Goal: Contribute content: Contribute content

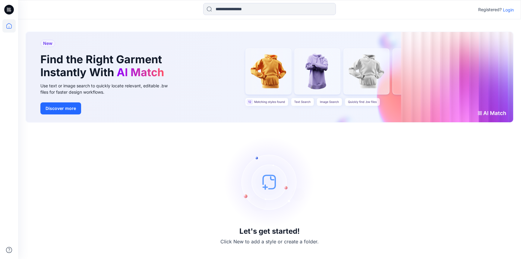
click at [509, 10] on p "Login" at bounding box center [508, 10] width 11 height 6
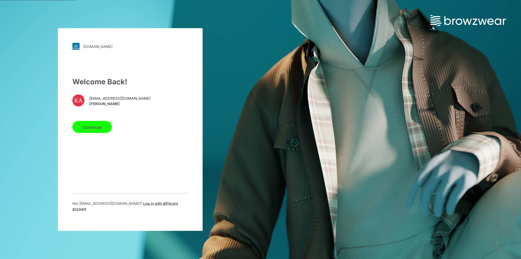
click at [95, 129] on button "Continue" at bounding box center [91, 127] width 39 height 12
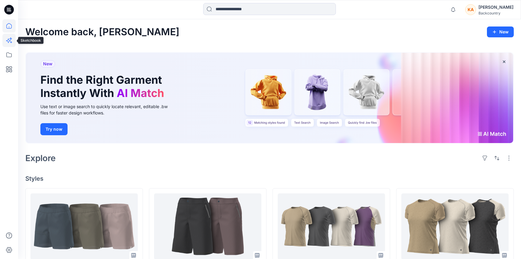
click at [10, 40] on icon at bounding box center [8, 40] width 13 height 13
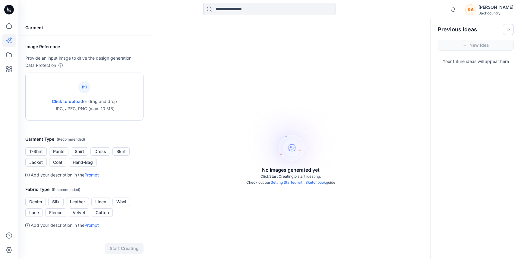
click at [72, 102] on span "Click to upload" at bounding box center [67, 101] width 31 height 5
click at [65, 102] on span "Click to upload" at bounding box center [67, 101] width 31 height 5
type input "**********"
click at [81, 156] on button "Shirt" at bounding box center [79, 151] width 17 height 8
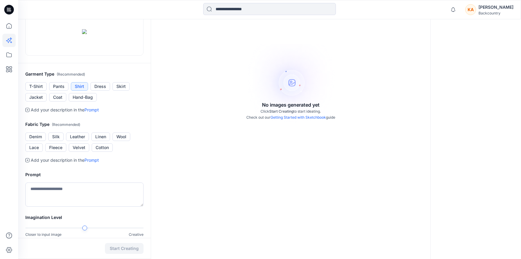
scroll to position [67, 0]
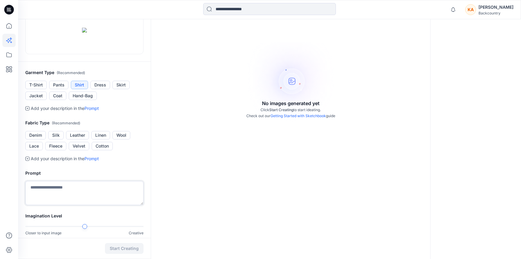
click at [61, 205] on textarea at bounding box center [84, 193] width 118 height 24
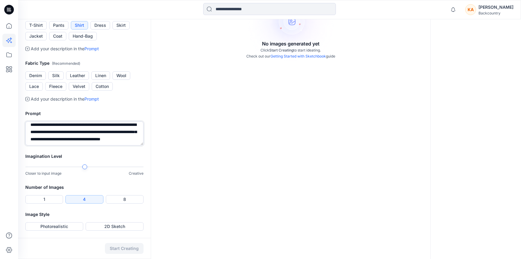
scroll to position [148, 0]
type textarea "**********"
click at [113, 228] on button "2D Sketch" at bounding box center [115, 226] width 58 height 8
click at [128, 249] on button "Start Creating" at bounding box center [124, 248] width 39 height 11
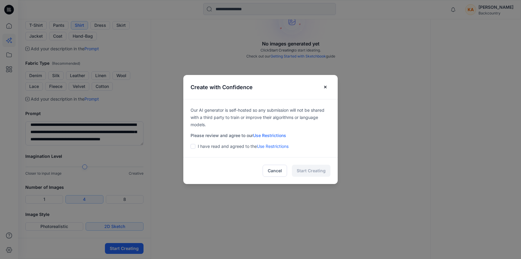
click at [192, 147] on span at bounding box center [193, 146] width 5 height 5
click at [313, 173] on button "Start Creating" at bounding box center [311, 171] width 39 height 12
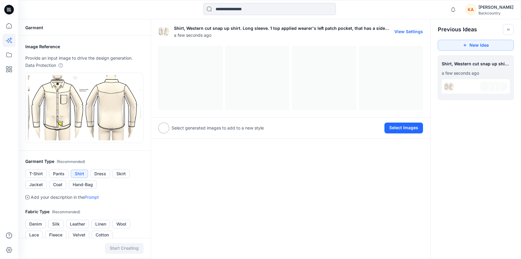
click at [224, 83] on div at bounding box center [290, 78] width 265 height 65
click at [192, 97] on div at bounding box center [290, 78] width 265 height 65
click at [331, 169] on div "Shirt, Western cut snap up shirt. Long sleeve. 1 top applied wearer's left patc…" at bounding box center [291, 213] width 280 height 389
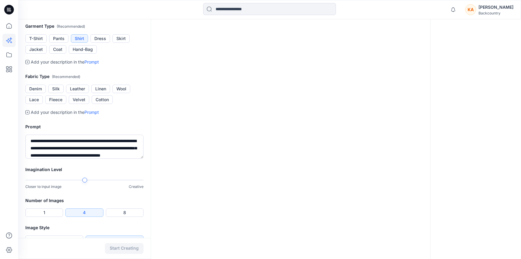
scroll to position [148, 0]
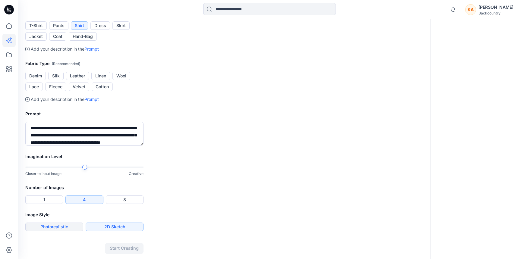
click at [53, 226] on button "Photorealistic" at bounding box center [54, 227] width 58 height 8
click at [128, 248] on button "Start Creating" at bounding box center [124, 248] width 39 height 11
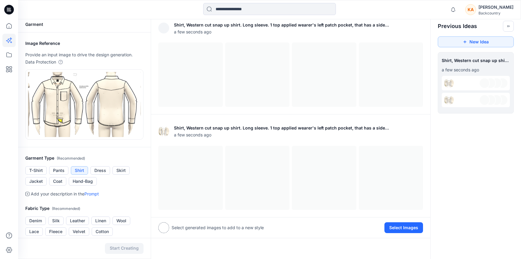
scroll to position [2, 0]
click at [179, 173] on div at bounding box center [290, 179] width 265 height 65
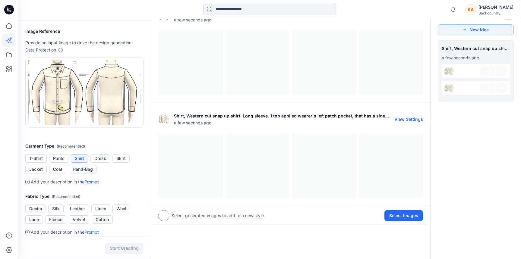
scroll to position [0, 0]
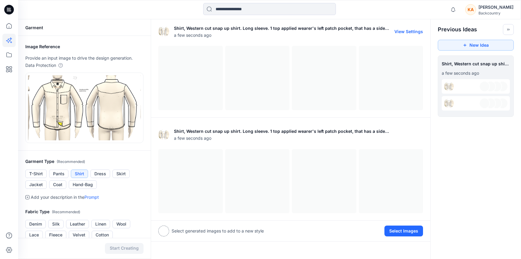
click at [352, 65] on div at bounding box center [290, 78] width 265 height 65
click at [413, 31] on button "View Settings" at bounding box center [408, 31] width 29 height 5
click at [468, 85] on div at bounding box center [476, 86] width 68 height 14
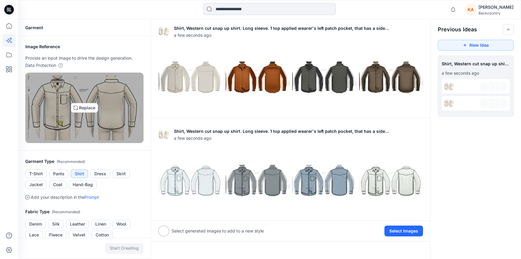
click at [91, 110] on img at bounding box center [84, 107] width 113 height 65
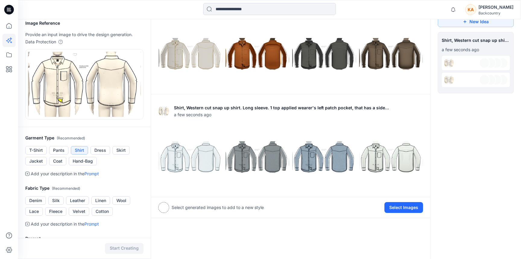
scroll to position [10, 0]
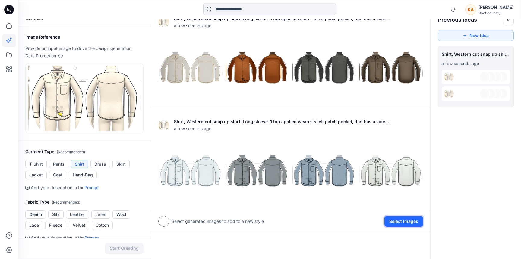
click at [408, 221] on button "Select Images" at bounding box center [403, 221] width 39 height 11
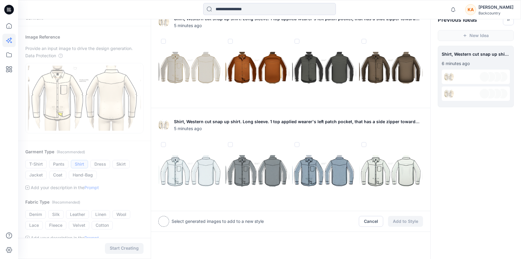
click at [383, 170] on img at bounding box center [391, 172] width 64 height 64
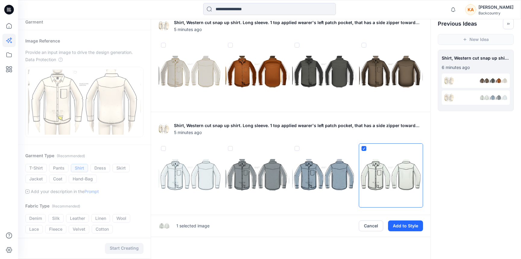
scroll to position [4, 0]
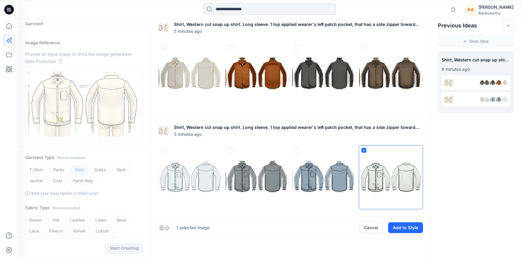
click at [495, 100] on img at bounding box center [491, 100] width 10 height 10
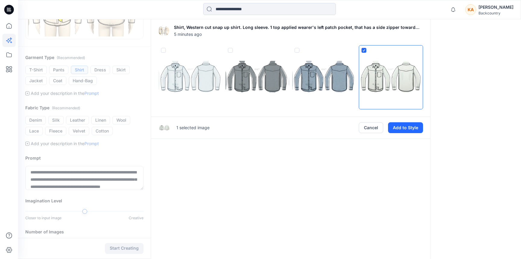
scroll to position [106, 0]
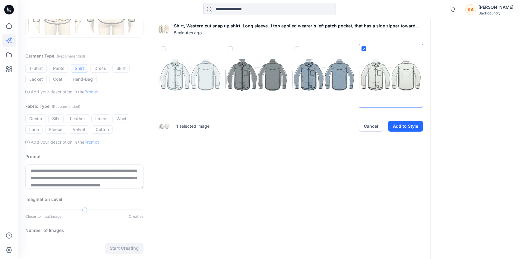
click at [380, 86] on img at bounding box center [391, 76] width 64 height 64
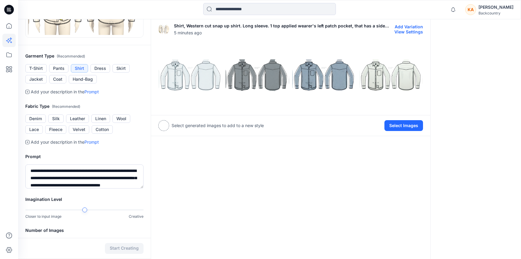
click at [380, 86] on img at bounding box center [391, 76] width 64 height 64
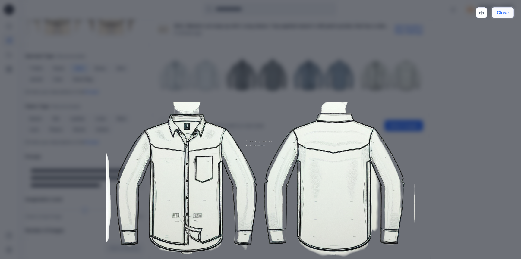
click at [499, 14] on button "Close" at bounding box center [503, 12] width 22 height 11
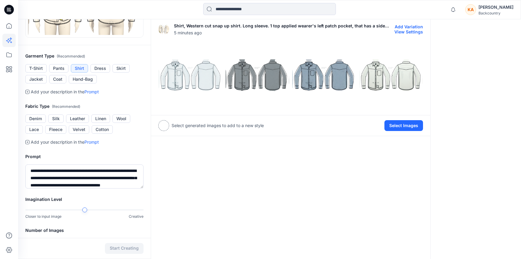
click at [321, 78] on img at bounding box center [324, 76] width 64 height 64
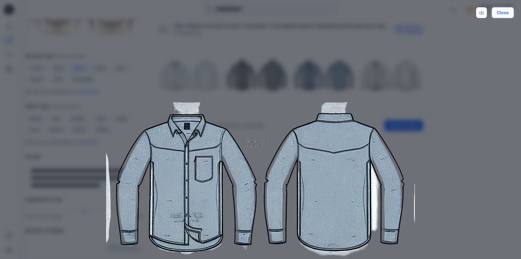
click at [506, 14] on button "Close" at bounding box center [503, 12] width 22 height 11
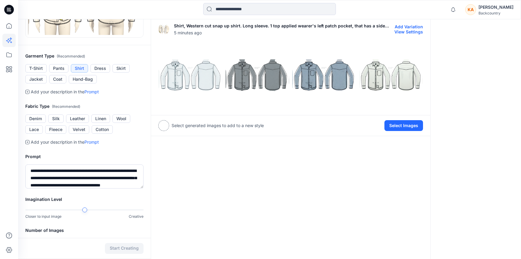
click at [191, 70] on img at bounding box center [191, 76] width 64 height 64
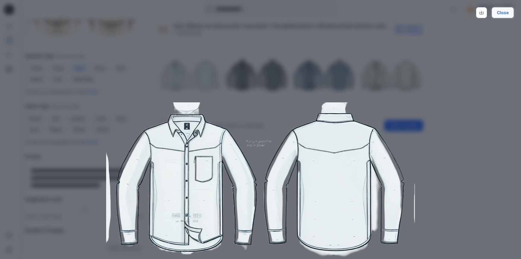
click at [506, 14] on button "Close" at bounding box center [503, 12] width 22 height 11
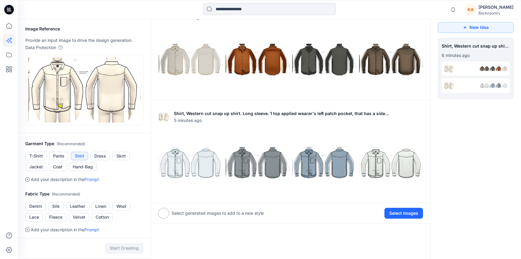
scroll to position [0, 0]
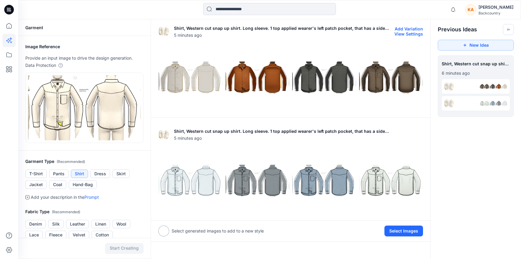
click at [174, 74] on img at bounding box center [191, 78] width 64 height 64
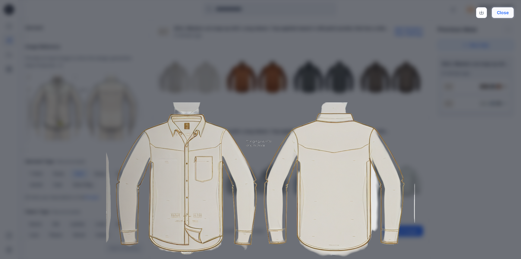
click at [507, 15] on button "Close" at bounding box center [503, 12] width 22 height 11
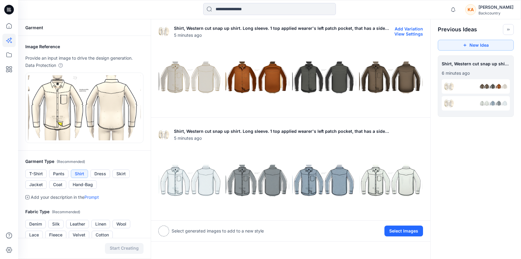
click at [249, 79] on img at bounding box center [257, 78] width 64 height 64
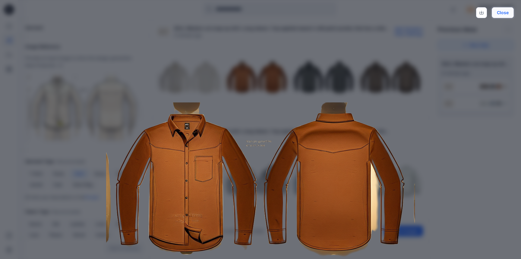
click at [507, 12] on button "Close" at bounding box center [503, 12] width 22 height 11
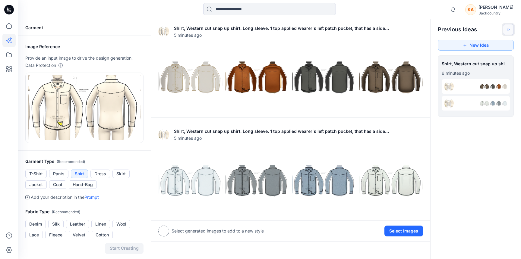
click at [507, 31] on icon "Toggle idea bar" at bounding box center [508, 29] width 4 height 4
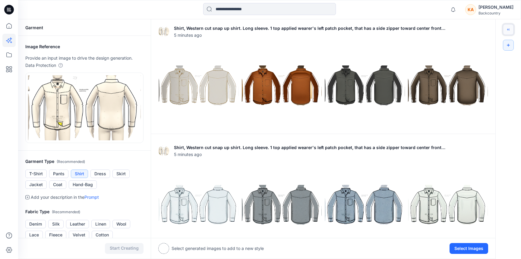
click at [507, 31] on icon "Toggle idea bar" at bounding box center [508, 29] width 4 height 4
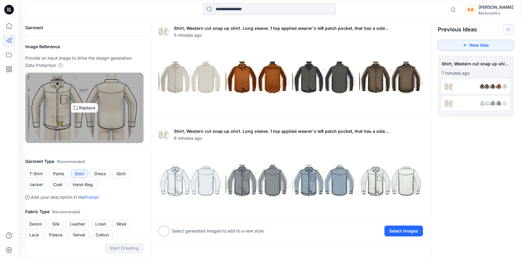
click at [90, 108] on img at bounding box center [84, 107] width 113 height 65
type input "**********"
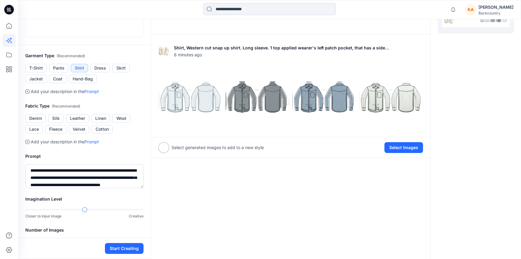
scroll to position [204, 0]
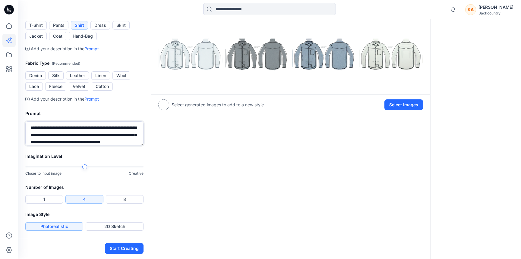
click at [84, 130] on textarea "**********" at bounding box center [84, 133] width 118 height 24
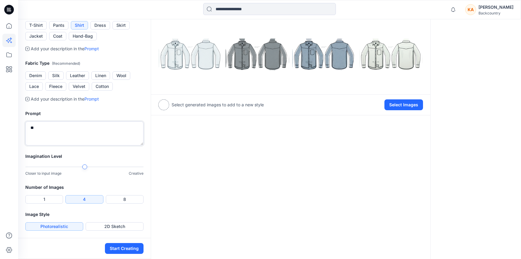
type textarea "*"
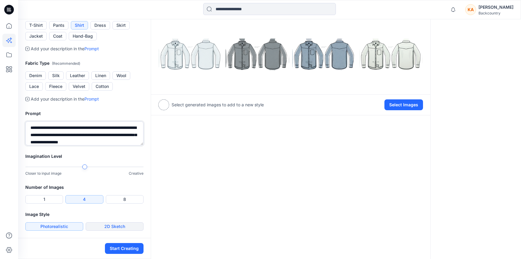
type textarea "**********"
click at [121, 225] on button "2D Sketch" at bounding box center [115, 226] width 58 height 8
click at [123, 250] on button "Start Creating" at bounding box center [124, 248] width 39 height 11
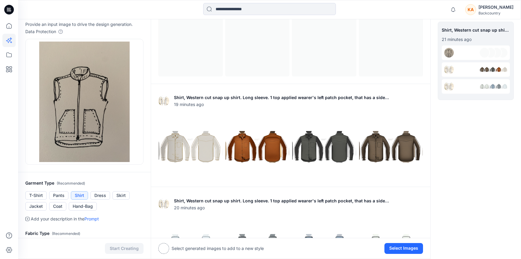
scroll to position [0, 0]
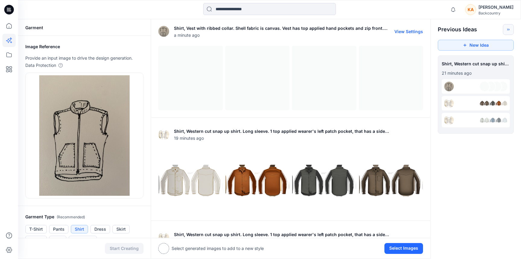
click at [204, 75] on div at bounding box center [290, 78] width 265 height 65
click at [367, 37] on span "a minute ago" at bounding box center [282, 35] width 216 height 6
click at [181, 64] on div at bounding box center [290, 78] width 265 height 65
click at [278, 66] on div at bounding box center [290, 78] width 265 height 65
click at [315, 69] on div at bounding box center [290, 78] width 265 height 65
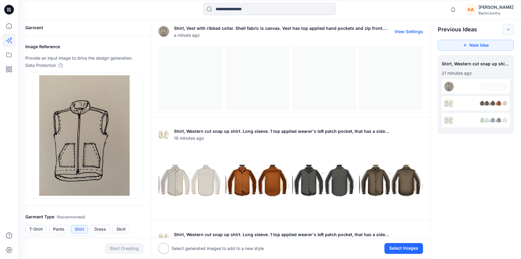
click at [394, 74] on div at bounding box center [290, 78] width 265 height 65
drag, startPoint x: 394, startPoint y: 74, endPoint x: 342, endPoint y: 74, distance: 52.1
click at [389, 74] on div at bounding box center [290, 78] width 265 height 65
click at [335, 74] on div at bounding box center [290, 78] width 265 height 65
click at [252, 80] on div at bounding box center [290, 78] width 265 height 65
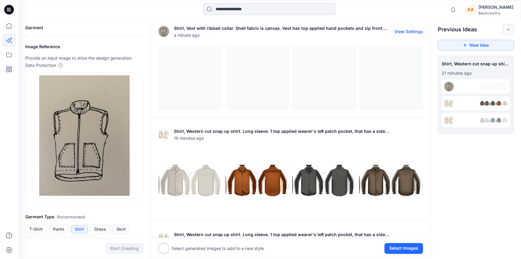
click at [195, 82] on div at bounding box center [290, 78] width 265 height 65
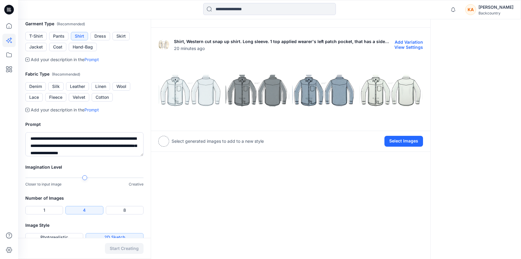
scroll to position [204, 0]
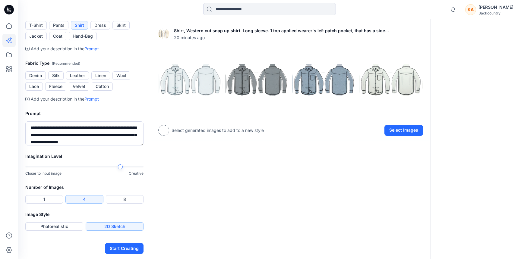
click at [119, 167] on div at bounding box center [120, 167] width 5 height 5
click at [123, 250] on button "Start Creating" at bounding box center [124, 248] width 39 height 11
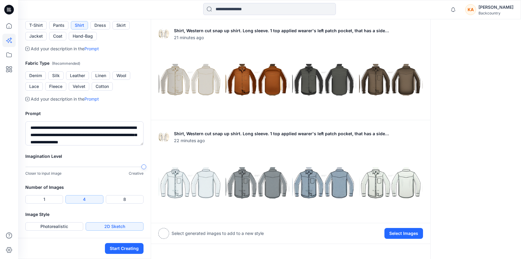
click at [146, 168] on div "Imagination Level Closer to input image Creative" at bounding box center [84, 168] width 133 height 31
click at [103, 88] on button "Cotton" at bounding box center [102, 86] width 21 height 8
click at [28, 99] on icon at bounding box center [27, 99] width 4 height 4
click at [130, 249] on button "Start Creating" at bounding box center [124, 248] width 39 height 11
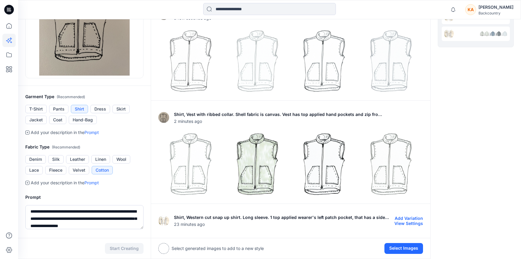
scroll to position [0, 0]
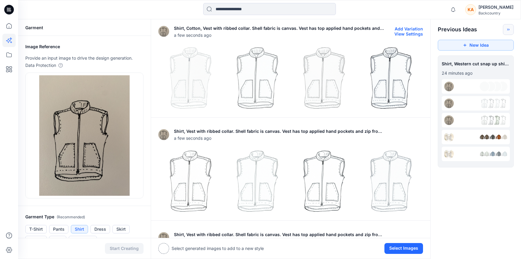
click at [385, 67] on img at bounding box center [391, 78] width 64 height 64
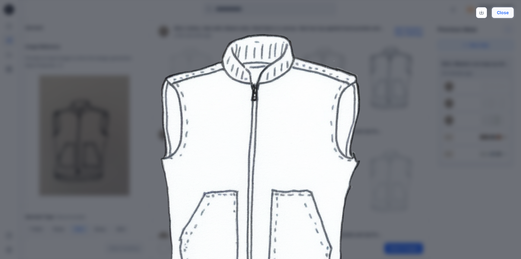
click at [508, 12] on button "Close" at bounding box center [503, 12] width 22 height 11
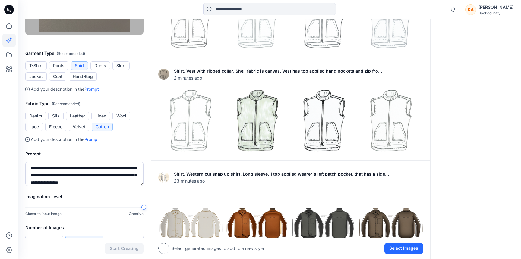
scroll to position [3, 0]
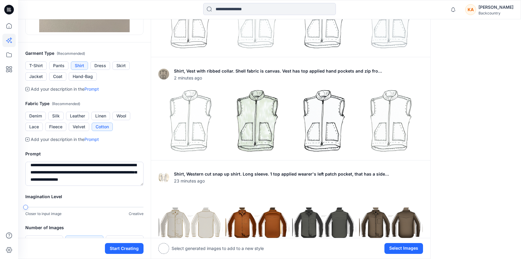
click at [16, 209] on div "Notifications Your style P1 Comments W1350 Wasatch ripstop 5in Short is ready […" at bounding box center [260, 112] width 521 height 552
click at [129, 249] on button "Start Creating" at bounding box center [124, 248] width 39 height 11
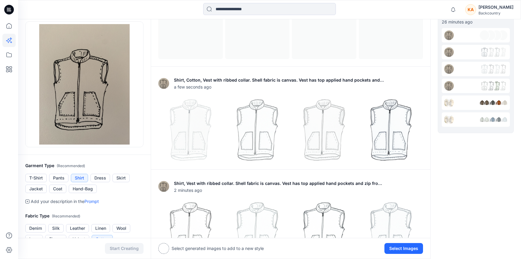
scroll to position [0, 0]
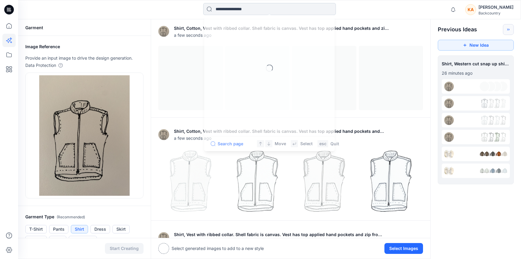
click at [296, 12] on input at bounding box center [269, 9] width 133 height 12
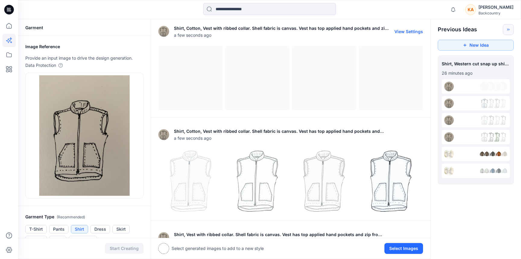
click at [155, 55] on div "Shirt, Cotton, Vest with ribbed collar. Shell fabric is canvas. Vest has top ap…" at bounding box center [290, 70] width 279 height 96
click at [192, 96] on div at bounding box center [290, 78] width 265 height 65
click at [193, 174] on img at bounding box center [191, 182] width 64 height 64
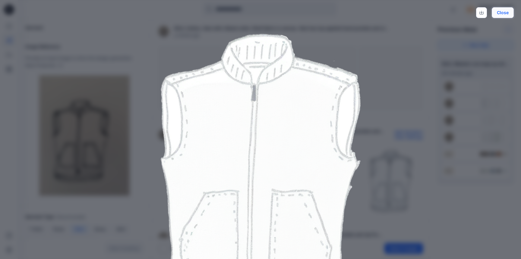
click at [503, 10] on button "Close" at bounding box center [503, 12] width 22 height 11
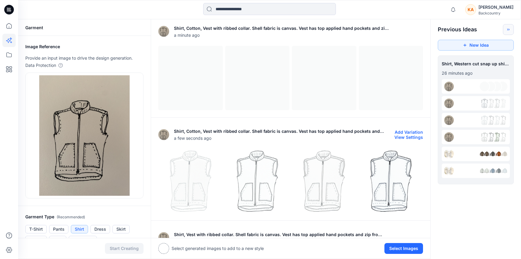
click at [268, 191] on img at bounding box center [257, 182] width 64 height 64
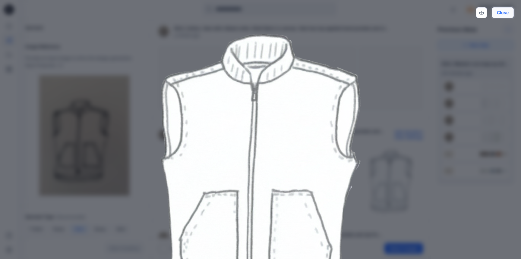
click at [508, 14] on button "Close" at bounding box center [503, 12] width 22 height 11
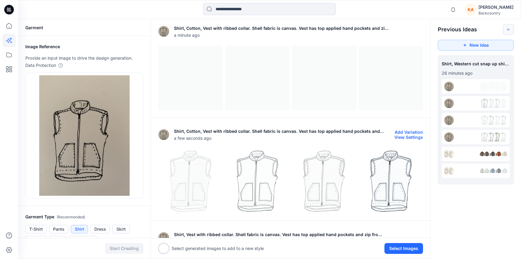
click at [330, 172] on img at bounding box center [324, 182] width 64 height 64
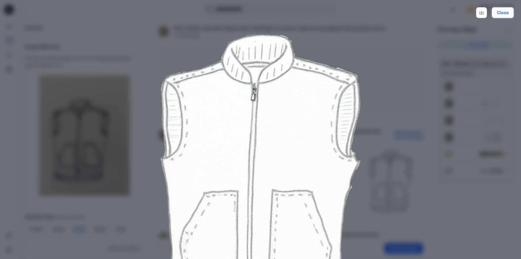
click at [507, 11] on button "Close" at bounding box center [503, 12] width 22 height 11
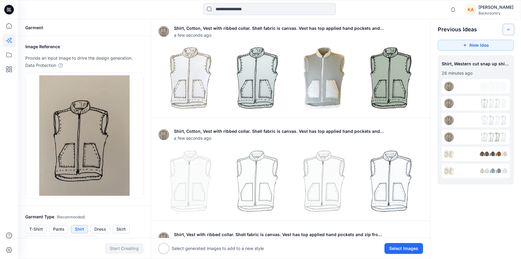
click at [509, 31] on icon "Toggle idea bar" at bounding box center [508, 29] width 4 height 4
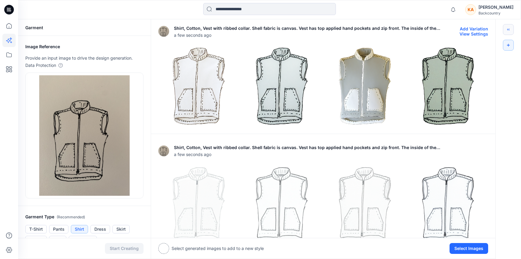
click at [373, 84] on img at bounding box center [365, 86] width 80 height 80
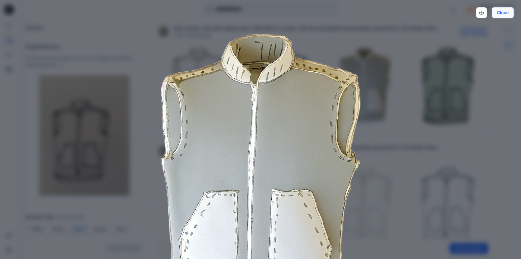
click at [512, 12] on button "Close" at bounding box center [503, 12] width 22 height 11
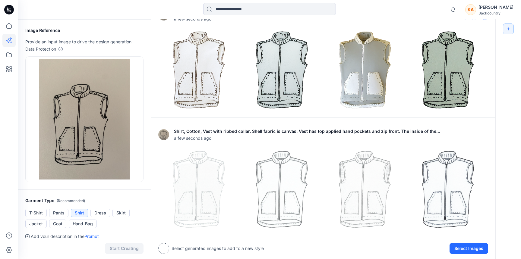
scroll to position [11, 0]
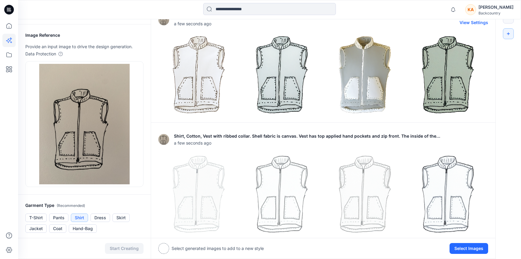
click at [372, 87] on img at bounding box center [365, 75] width 80 height 80
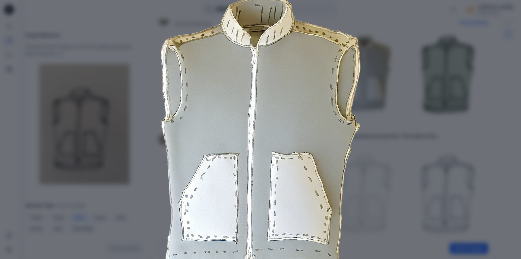
scroll to position [0, 0]
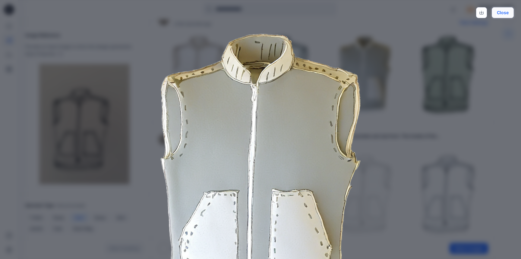
click at [507, 11] on button "Close" at bounding box center [503, 12] width 22 height 11
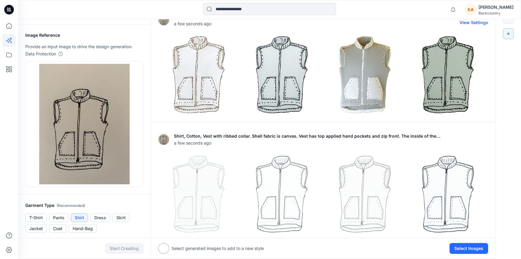
click at [214, 75] on img at bounding box center [199, 75] width 80 height 80
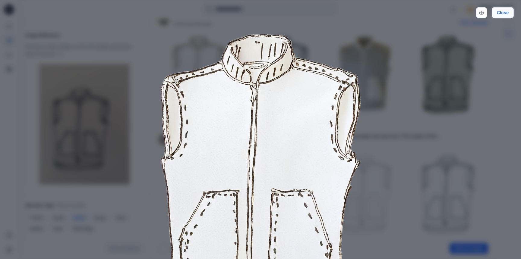
click at [505, 13] on button "Close" at bounding box center [503, 12] width 22 height 11
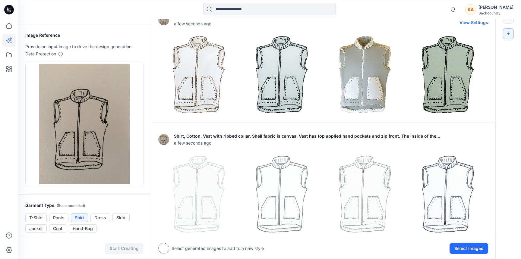
click at [437, 63] on img at bounding box center [448, 75] width 80 height 80
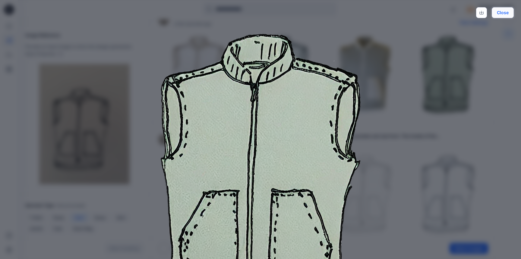
click at [506, 13] on button "Close" at bounding box center [503, 12] width 22 height 11
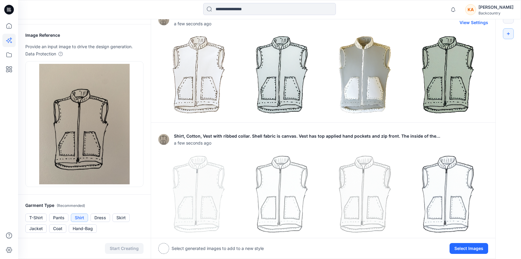
click at [289, 73] on img at bounding box center [282, 75] width 80 height 80
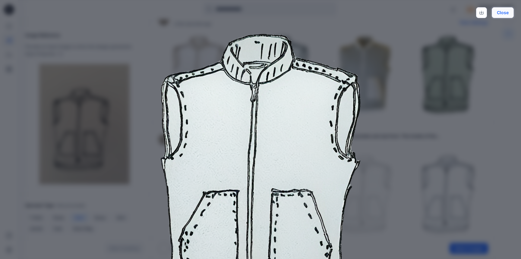
click at [512, 14] on button "Close" at bounding box center [503, 12] width 22 height 11
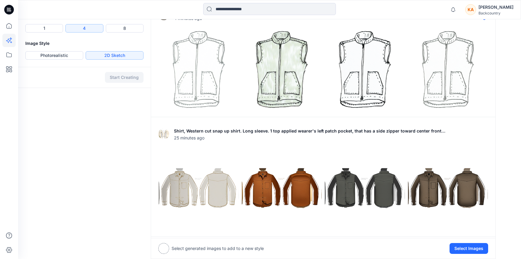
scroll to position [383, 0]
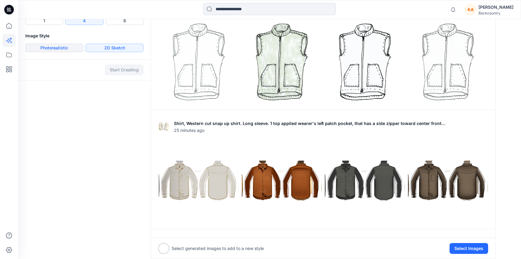
click at [50, 49] on button "Photorealistic" at bounding box center [54, 48] width 58 height 8
click at [120, 69] on button "Start Creating" at bounding box center [124, 70] width 39 height 11
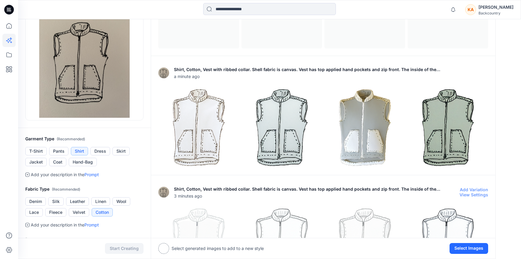
scroll to position [0, 0]
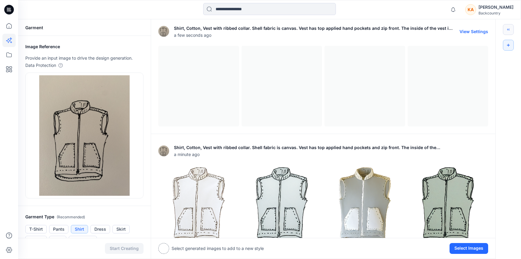
click at [384, 99] on div at bounding box center [323, 86] width 330 height 81
click at [299, 100] on div at bounding box center [323, 86] width 330 height 81
click at [191, 102] on div at bounding box center [323, 86] width 330 height 81
click at [461, 71] on div at bounding box center [323, 86] width 330 height 81
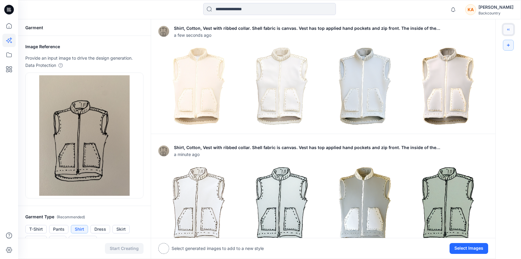
click at [508, 28] on icon "Toggle idea bar" at bounding box center [508, 29] width 4 height 4
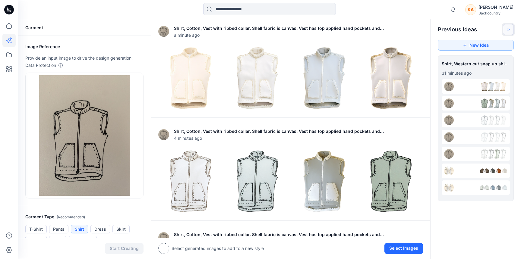
click at [508, 28] on icon "Toggle idea bar" at bounding box center [508, 29] width 4 height 4
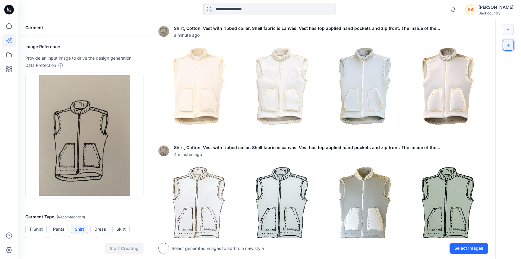
click at [509, 48] on button "New Idea" at bounding box center [508, 45] width 11 height 11
